Goal: Check status: Check status

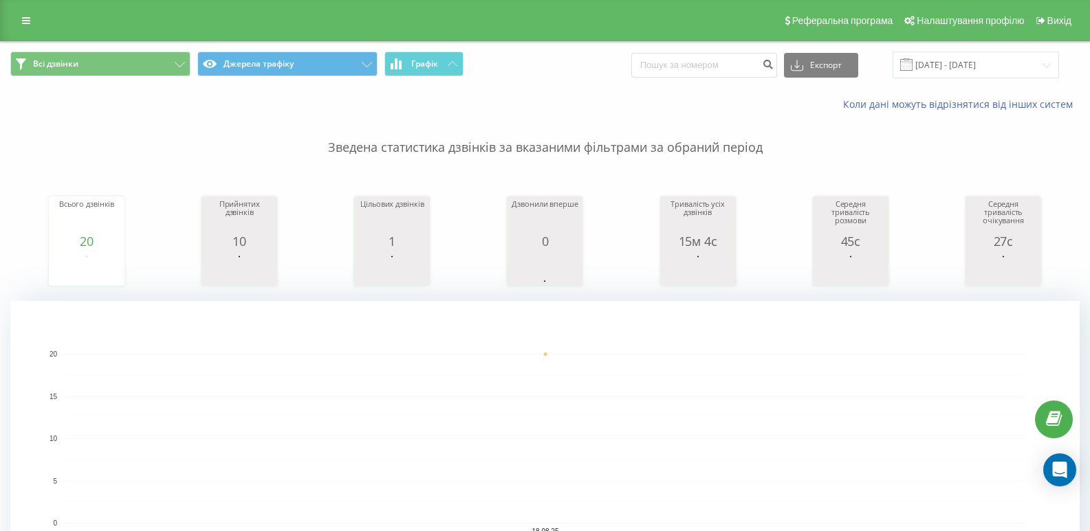
click at [912, 68] on span at bounding box center [906, 64] width 12 height 12
click at [1020, 63] on input "[DATE] - [DATE]" at bounding box center [975, 65] width 166 height 27
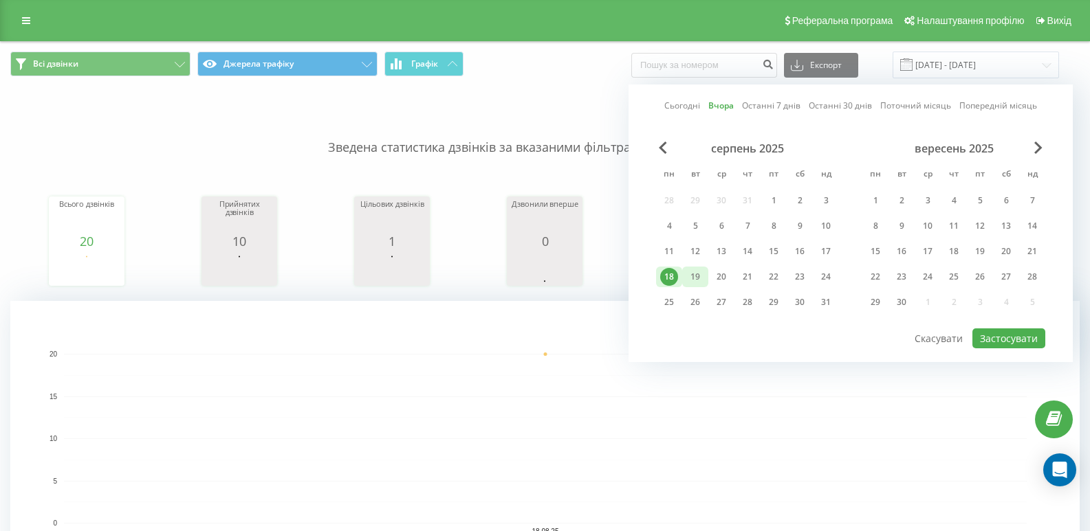
click at [694, 274] on div "19" at bounding box center [695, 277] width 18 height 18
click at [995, 333] on button "Застосувати" at bounding box center [1008, 339] width 73 height 20
type input "[DATE] - [DATE]"
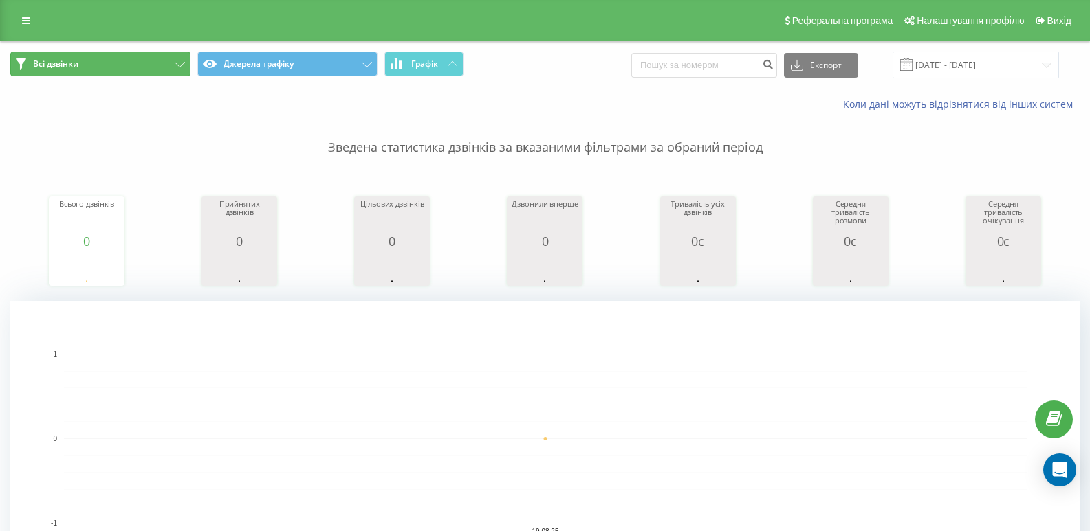
click at [51, 63] on span "Всі дзвінки" at bounding box center [55, 63] width 45 height 11
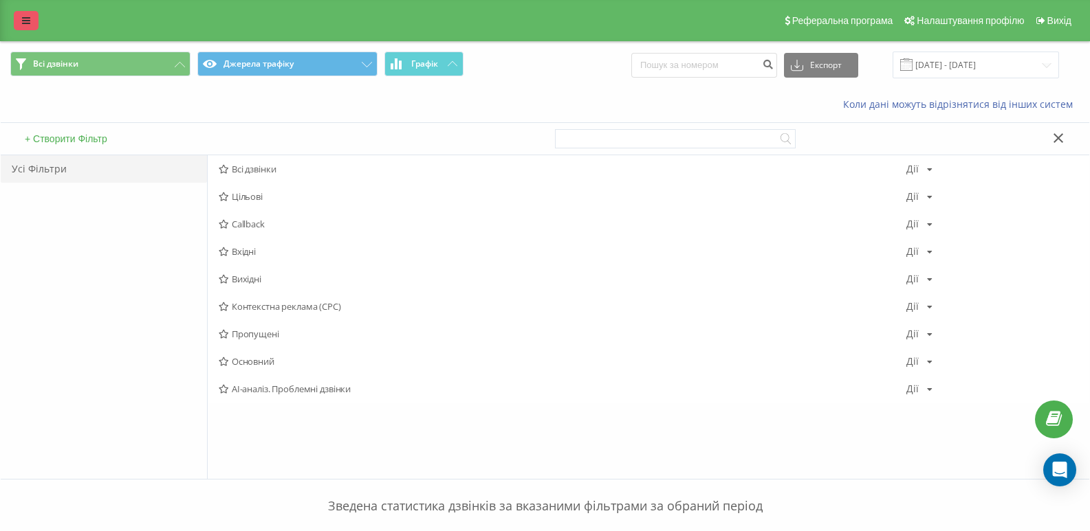
click at [17, 21] on link at bounding box center [26, 20] width 25 height 19
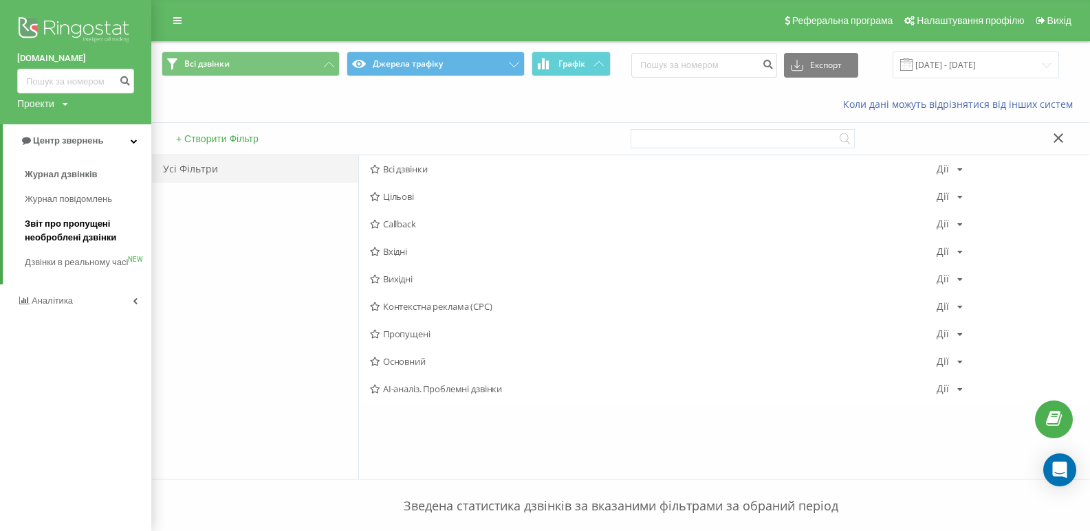
click at [69, 230] on span "Звіт про пропущені необроблені дзвінки" at bounding box center [85, 231] width 120 height 28
